Goal: Task Accomplishment & Management: Manage account settings

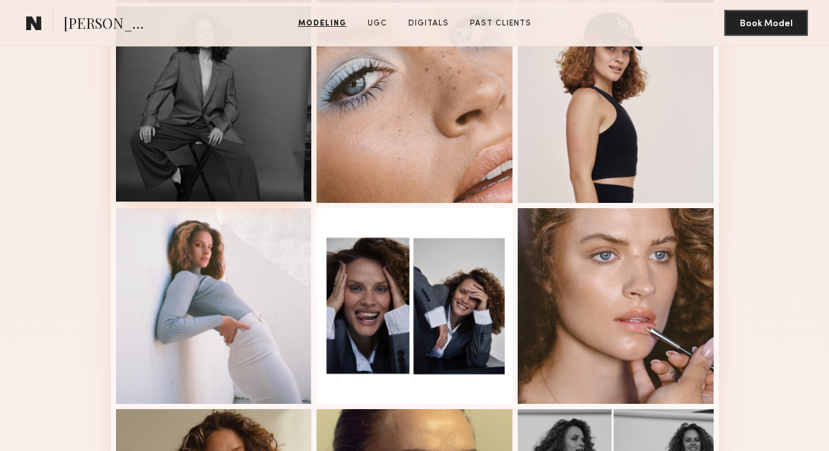
scroll to position [556, 0]
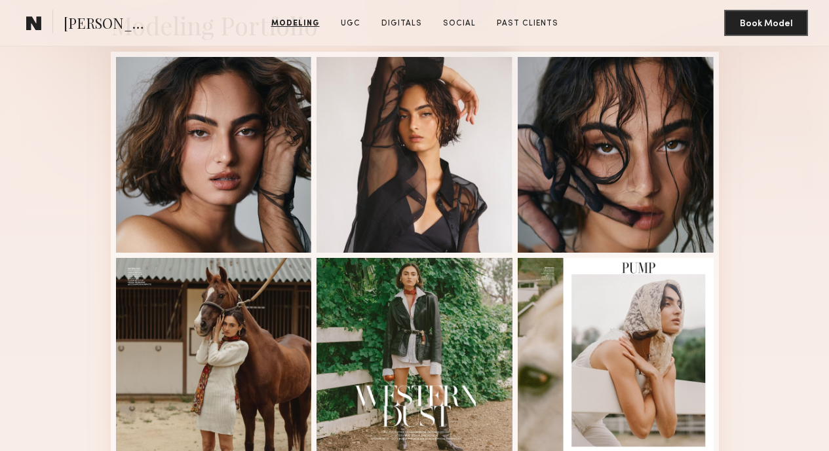
scroll to position [316, 0]
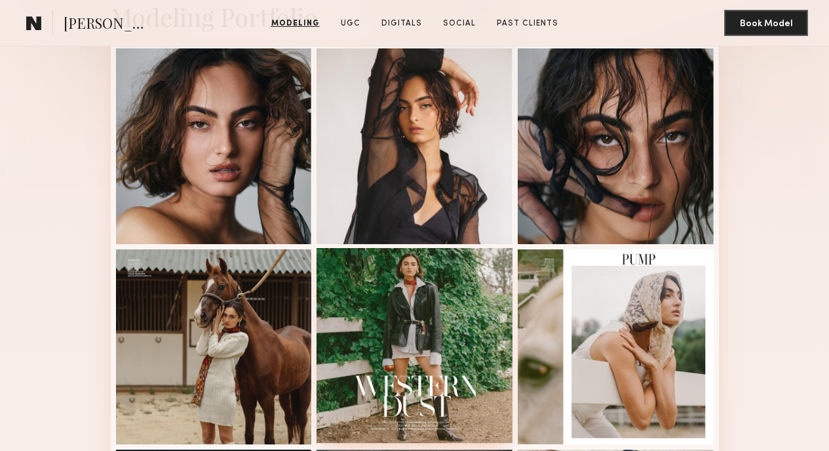
click at [464, 300] on div at bounding box center [414, 346] width 196 height 196
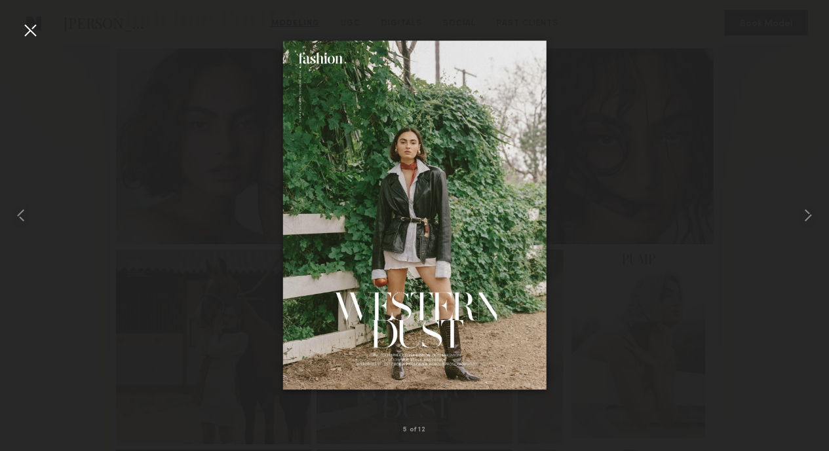
click at [30, 31] on div at bounding box center [30, 30] width 21 height 21
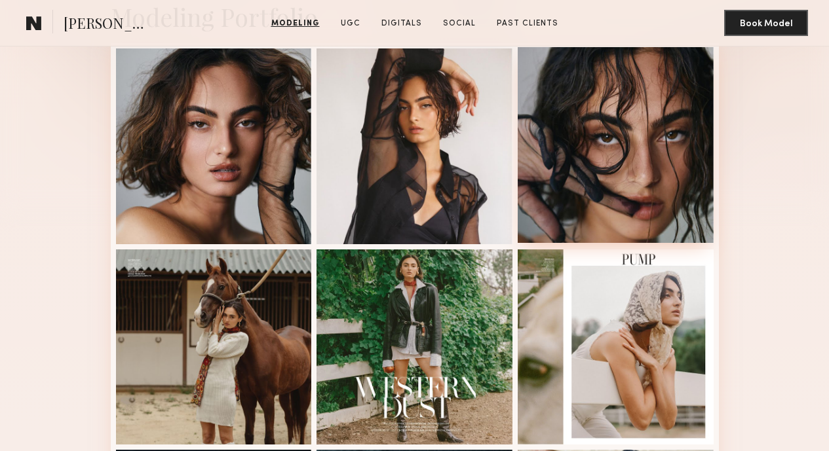
scroll to position [0, 0]
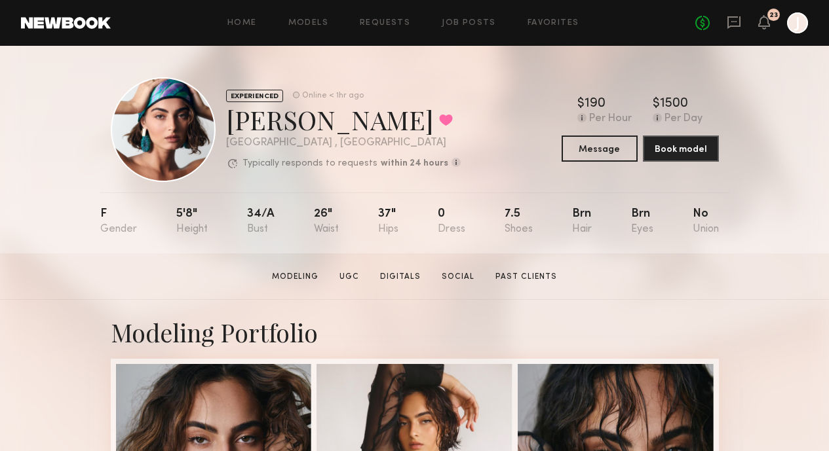
click at [803, 26] on div at bounding box center [797, 22] width 21 height 21
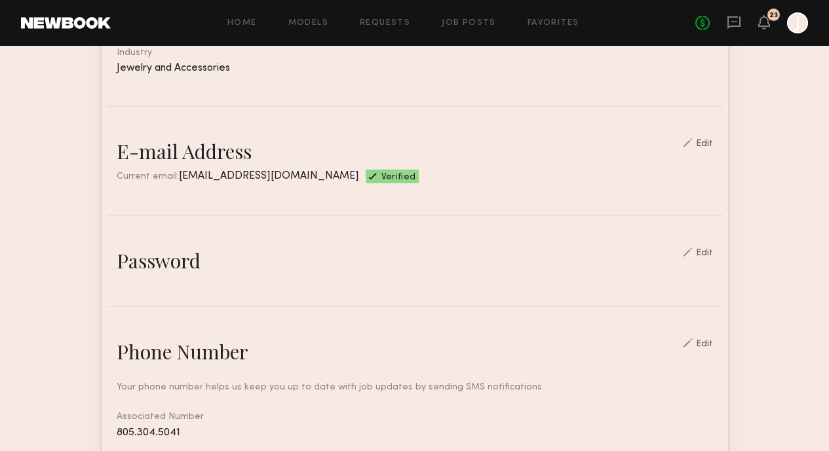
scroll to position [290, 0]
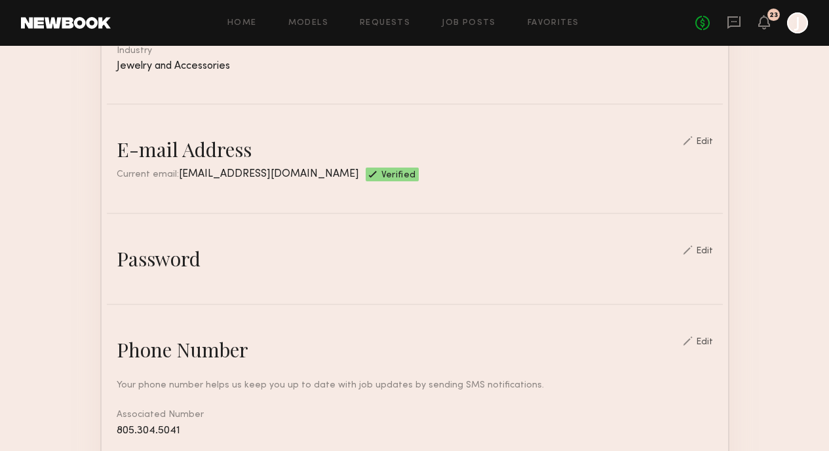
click at [713, 247] on div "Edit" at bounding box center [704, 251] width 17 height 9
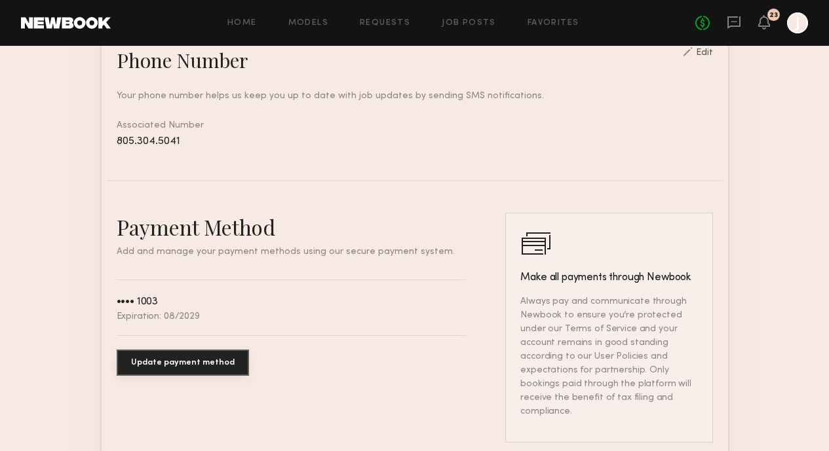
scroll to position [0, 0]
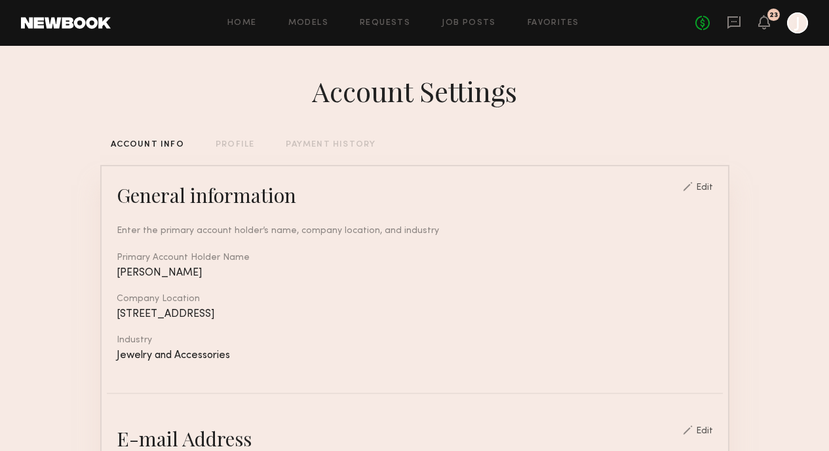
click at [797, 22] on div at bounding box center [797, 22] width 21 height 21
click at [796, 23] on div at bounding box center [797, 22] width 21 height 21
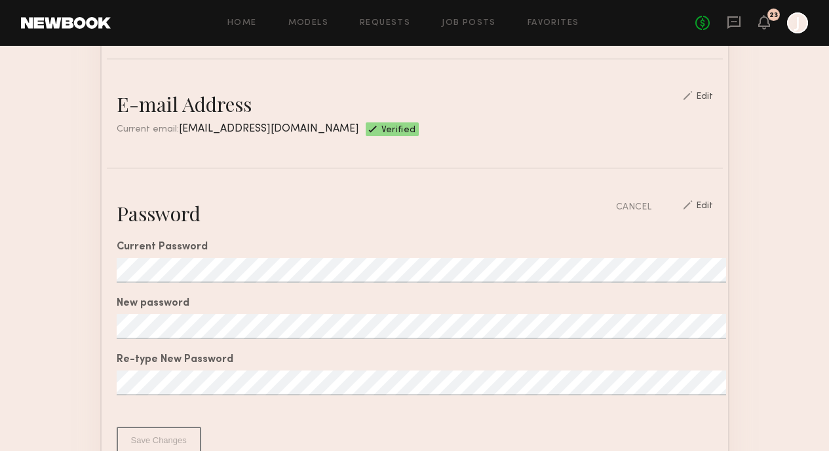
scroll to position [1000, 0]
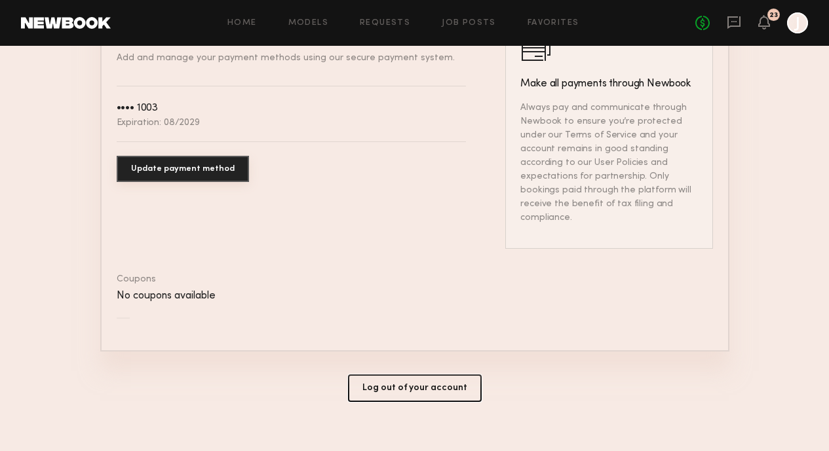
click at [395, 375] on button "Log out of your account" at bounding box center [415, 389] width 134 height 28
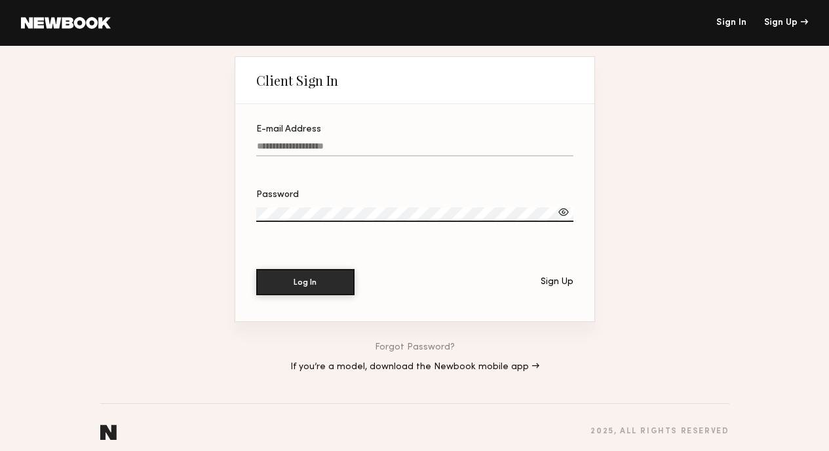
click at [329, 146] on input "E-mail Address" at bounding box center [414, 149] width 317 height 15
click at [330, 149] on input "E-mail Address Required" at bounding box center [414, 149] width 317 height 15
click at [328, 148] on input "E-mail Address Required" at bounding box center [414, 149] width 317 height 15
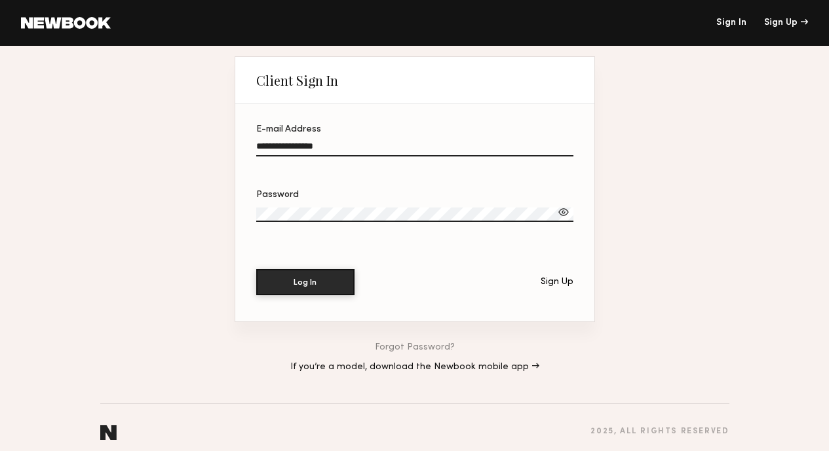
type input "**********"
click at [418, 282] on div "Log In Sign Up" at bounding box center [414, 282] width 317 height 26
click at [400, 351] on link "Forgot Password?" at bounding box center [415, 347] width 80 height 9
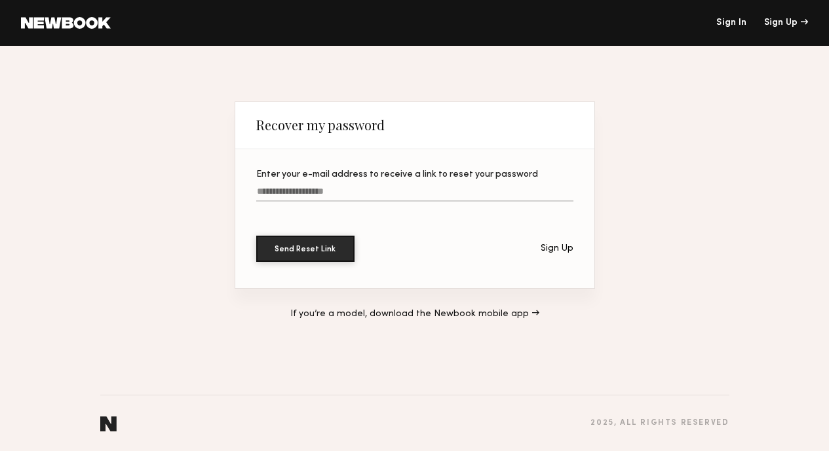
click at [354, 195] on input "Enter your e-mail address to receive a link to reset your password" at bounding box center [414, 194] width 317 height 15
type input "**********"
click at [325, 250] on button "Send Reset Link" at bounding box center [305, 248] width 98 height 26
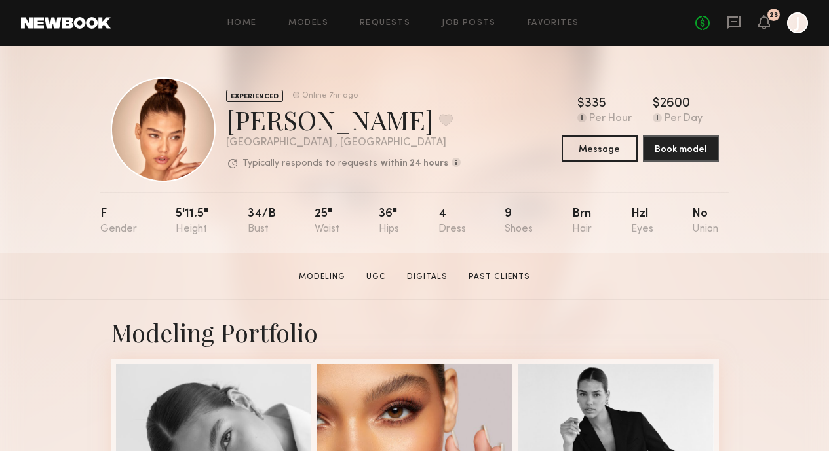
scroll to position [280, 0]
